Goal: Check status: Check status

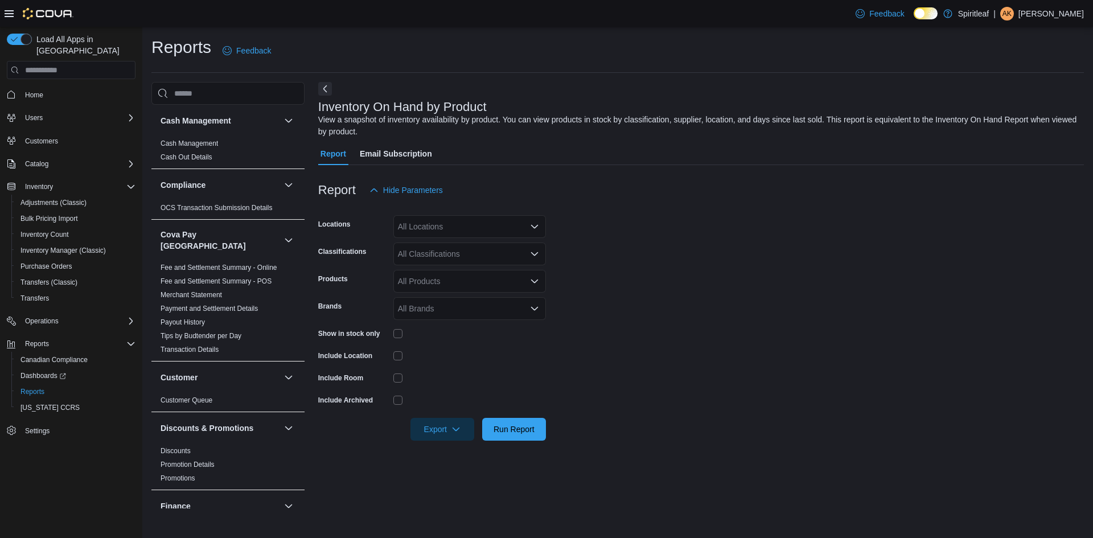
click at [497, 224] on div "All Locations" at bounding box center [469, 226] width 153 height 23
type input "***"
click at [497, 249] on span "402 - [GEOGRAPHIC_DATA] ([GEOGRAPHIC_DATA])" at bounding box center [532, 245] width 194 height 11
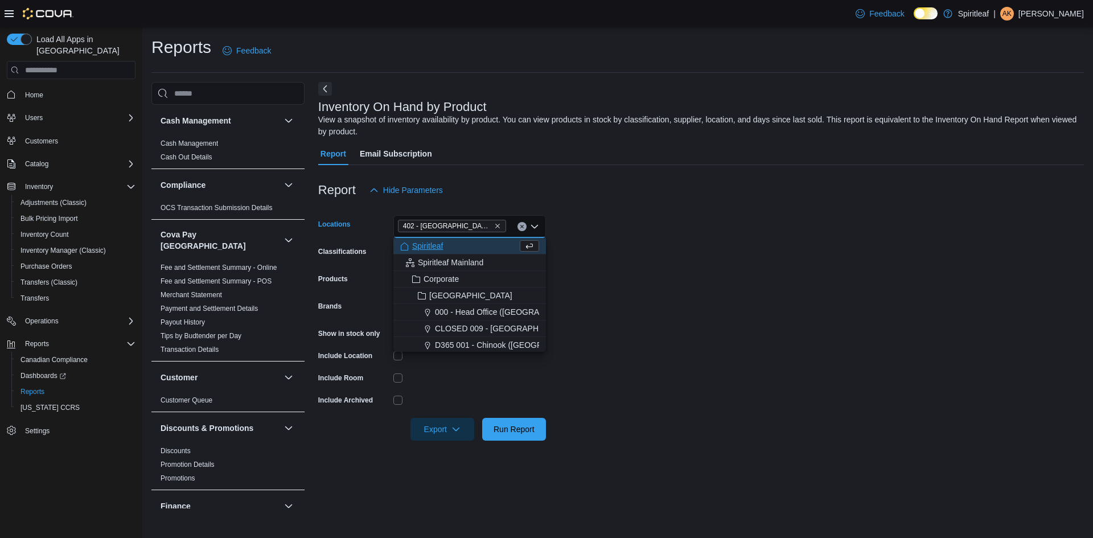
click at [657, 295] on form "Locations 402 - [GEOGRAPHIC_DATA] ([GEOGRAPHIC_DATA]) Combo box. Selected. 402 …" at bounding box center [701, 320] width 766 height 239
